Goal: Task Accomplishment & Management: Manage account settings

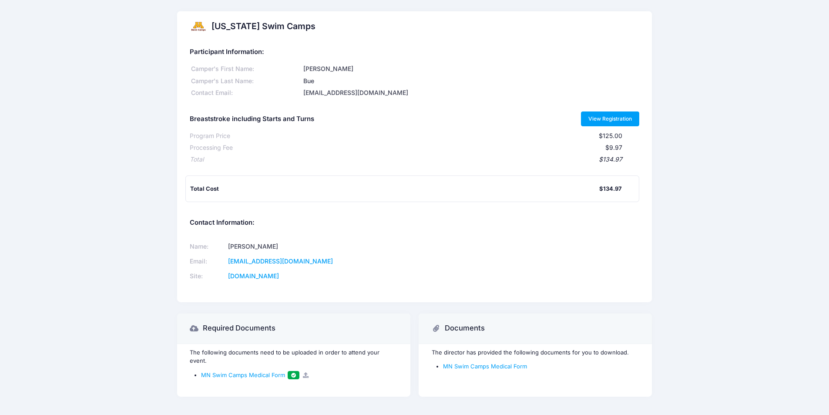
click at [621, 118] on link "View Registration" at bounding box center [610, 118] width 59 height 15
click at [596, 120] on link "View Registration" at bounding box center [610, 118] width 59 height 15
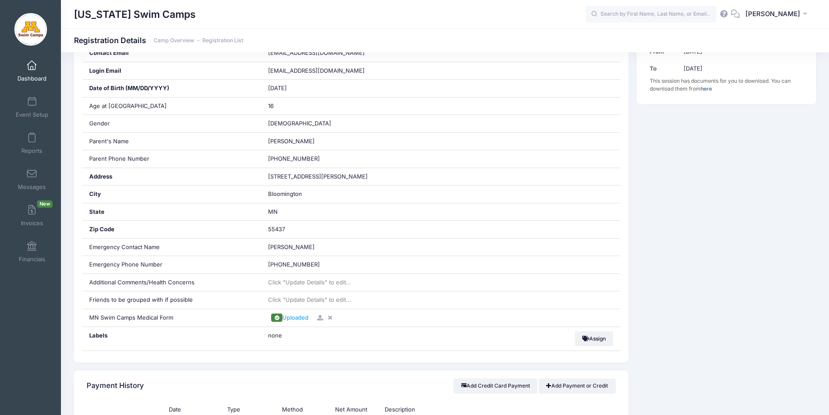
scroll to position [208, 0]
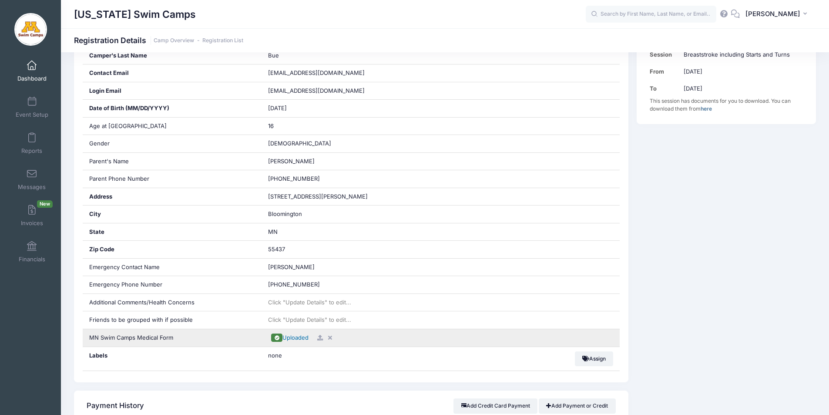
click at [292, 338] on span "Uploaded" at bounding box center [295, 337] width 26 height 7
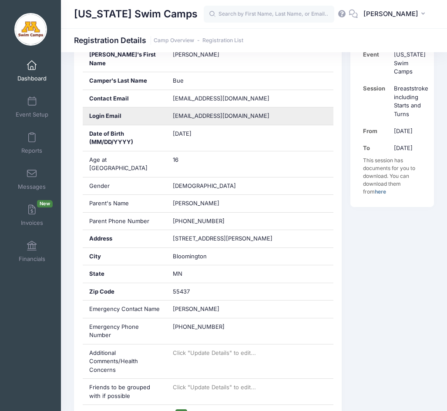
click at [203, 112] on span "[EMAIL_ADDRESS][DOMAIN_NAME]" at bounding box center [227, 116] width 109 height 9
click at [203, 112] on span "kyleabecker11@gmail.com" at bounding box center [227, 116] width 109 height 9
copy div "kyleabecker11@gmail.com"
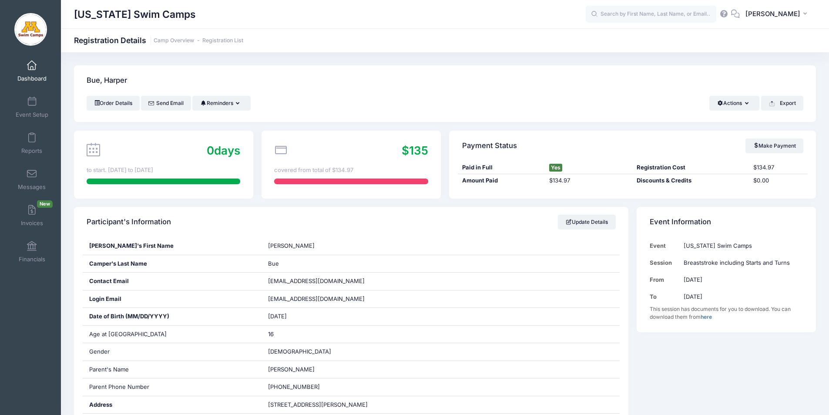
click at [32, 62] on span at bounding box center [32, 66] width 0 height 10
click at [32, 102] on span at bounding box center [32, 102] width 0 height 10
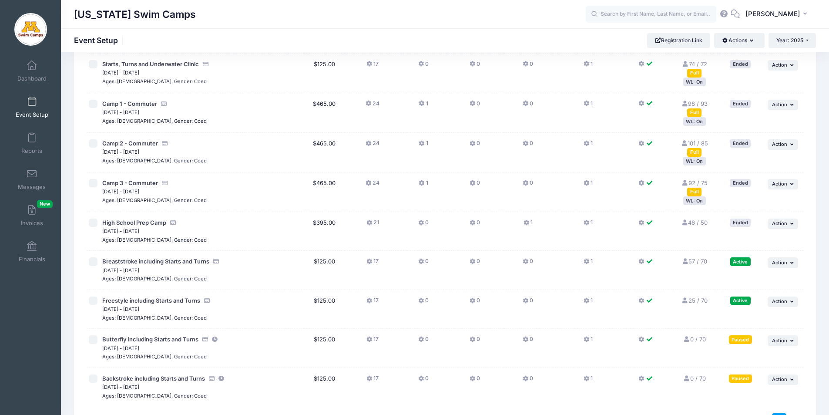
scroll to position [131, 0]
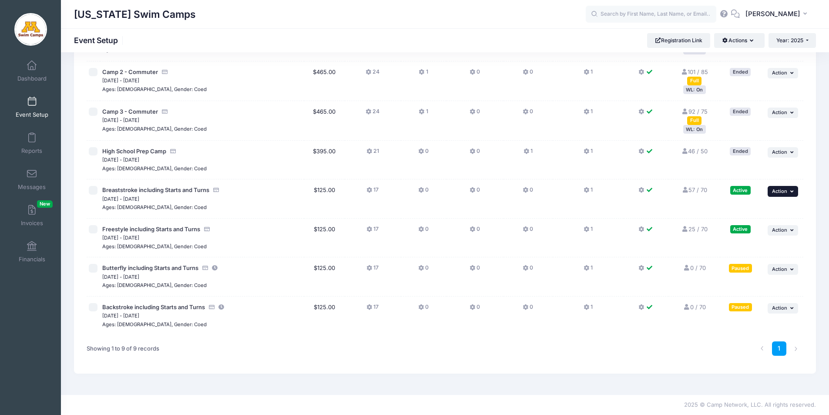
click at [784, 196] on button "... Action" at bounding box center [783, 191] width 30 height 10
click at [750, 211] on link "Pause Session" at bounding box center [754, 210] width 79 height 17
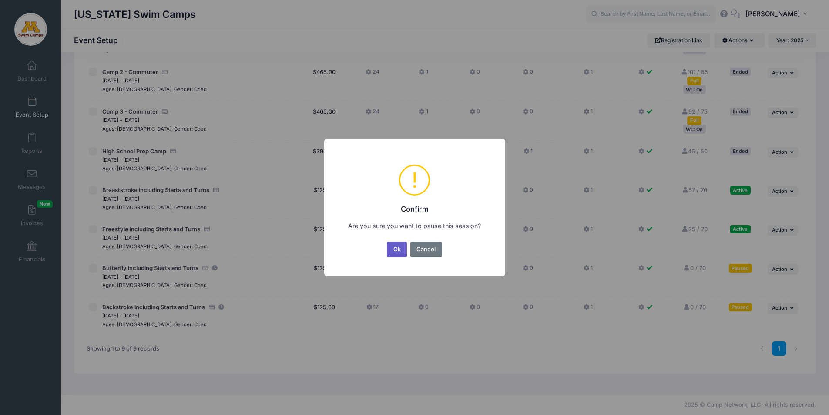
click at [396, 245] on button "Ok" at bounding box center [397, 249] width 20 height 16
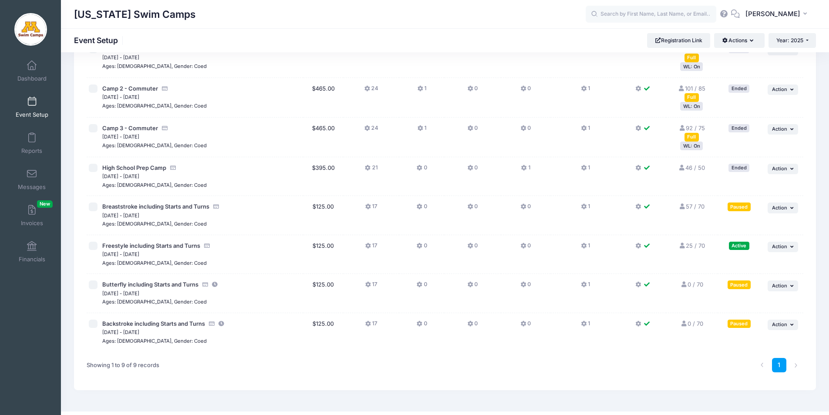
scroll to position [131, 0]
